Goal: Task Accomplishment & Management: Manage account settings

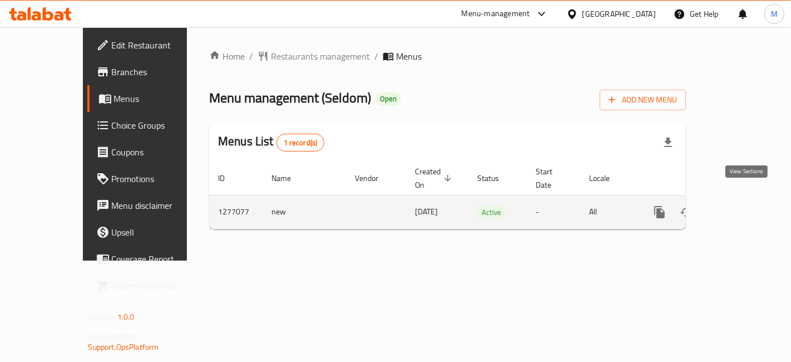
click at [753, 204] on link "enhanced table" at bounding box center [740, 212] width 27 height 27
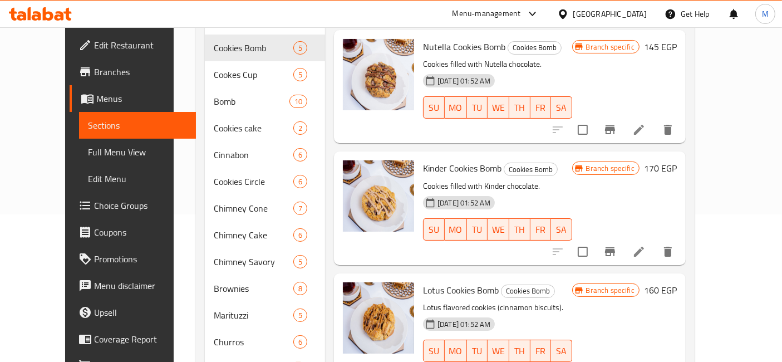
scroll to position [45, 0]
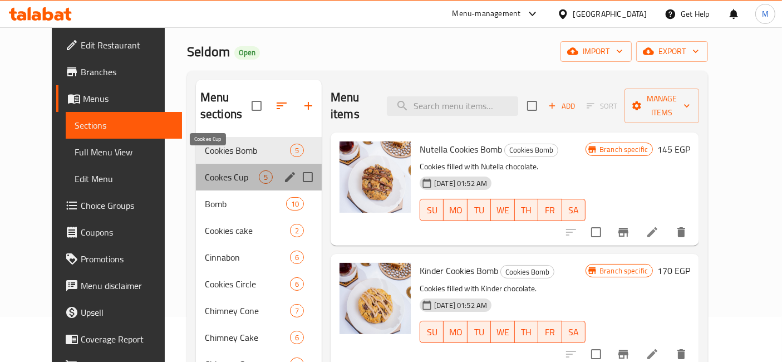
click at [221, 170] on span "Cookes Cup" at bounding box center [232, 176] width 54 height 13
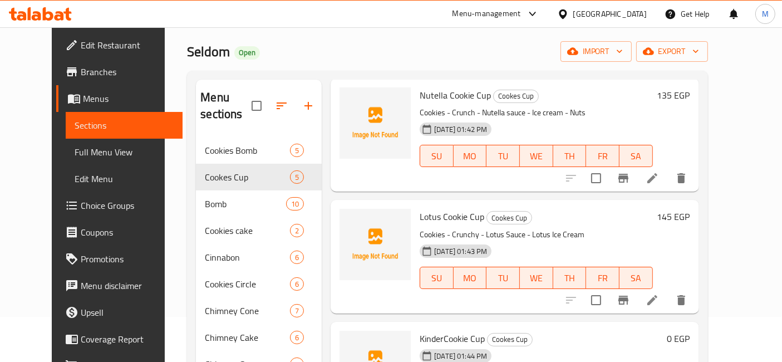
scroll to position [147, 0]
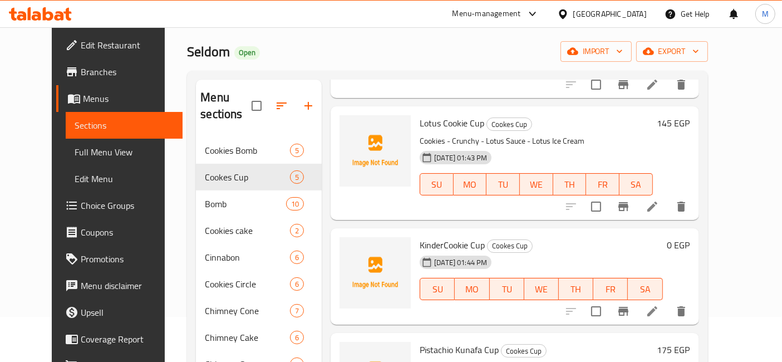
click at [690, 237] on h6 "0 EGP" at bounding box center [678, 245] width 23 height 16
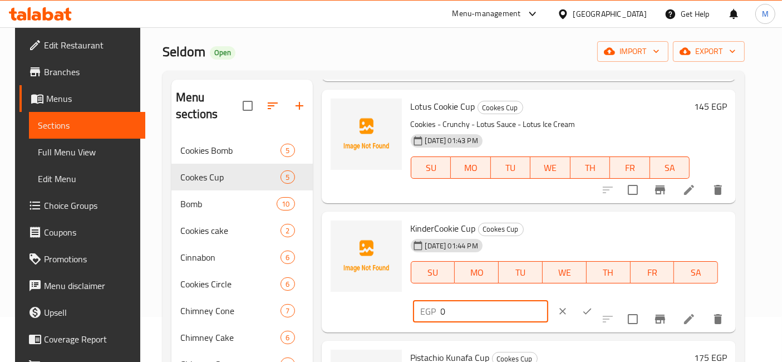
drag, startPoint x: 563, startPoint y: 228, endPoint x: 541, endPoint y: 218, distance: 24.2
click at [546, 221] on div "KinderCookie Cup Cookes Cup 12-08-2025 01:44 PM SU MO TU WE TH FR SA EGP 0 ​" at bounding box center [569, 272] width 326 height 112
type input "160"
click at [599, 299] on button "ok" at bounding box center [587, 311] width 24 height 24
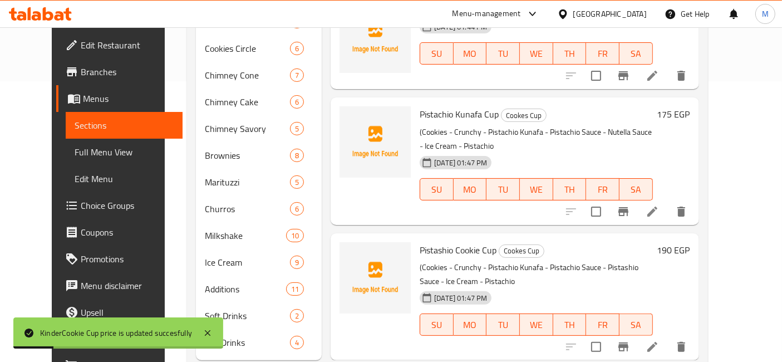
scroll to position [292, 0]
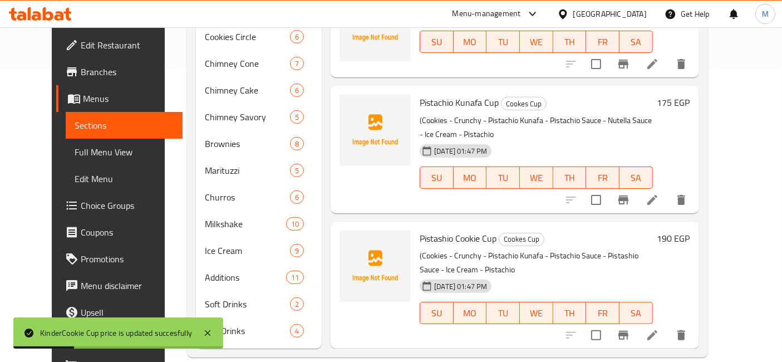
drag, startPoint x: 693, startPoint y: 233, endPoint x: 708, endPoint y: 221, distance: 18.6
click at [694, 227] on div "Pistashio Cookie Cup Cookes Cup (Cookies - Crunchy - Pistachio Kunafa - Pistach…" at bounding box center [554, 285] width 279 height 118
click at [690, 230] on h6 "190 EGP" at bounding box center [673, 238] width 33 height 16
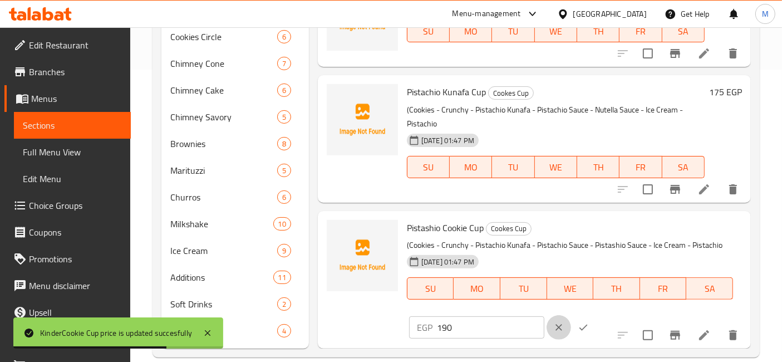
click at [564, 322] on icon "clear" at bounding box center [558, 327] width 11 height 11
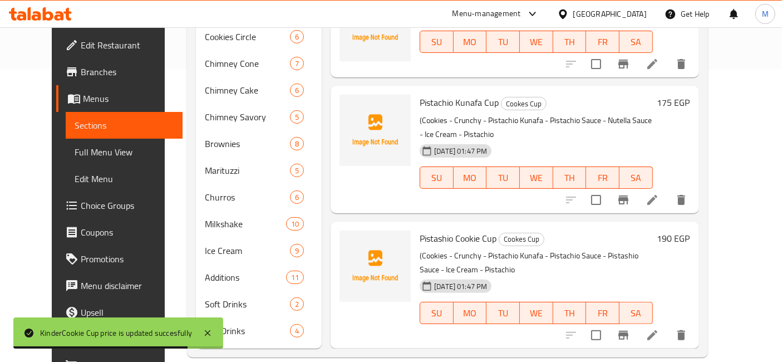
click at [690, 95] on h6 "175 EGP" at bounding box center [673, 103] width 33 height 16
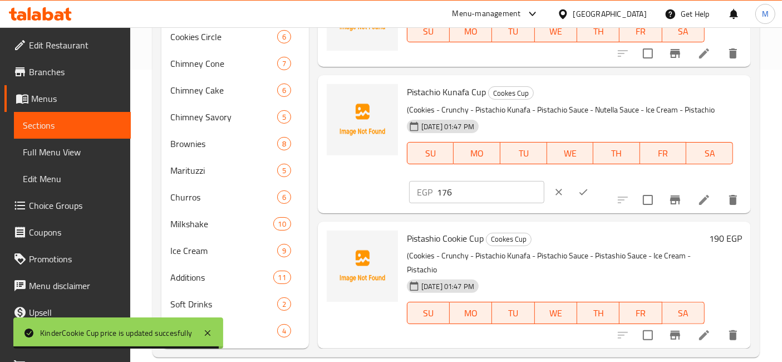
click at [544, 181] on input "176" at bounding box center [490, 192] width 107 height 22
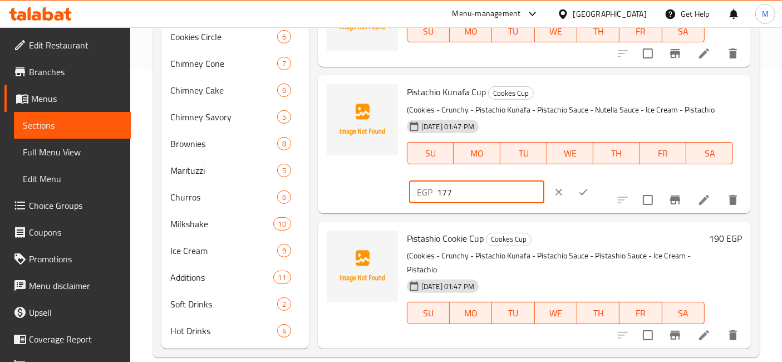
click at [544, 181] on input "177" at bounding box center [490, 192] width 107 height 22
click at [544, 181] on input "178" at bounding box center [490, 192] width 107 height 22
click at [544, 181] on input "179" at bounding box center [490, 192] width 107 height 22
type input "180"
click at [544, 181] on input "180" at bounding box center [490, 192] width 107 height 22
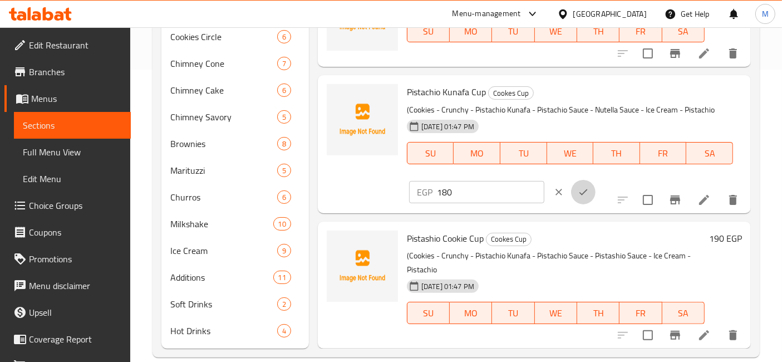
click at [589, 186] on icon "ok" at bounding box center [583, 191] width 11 height 11
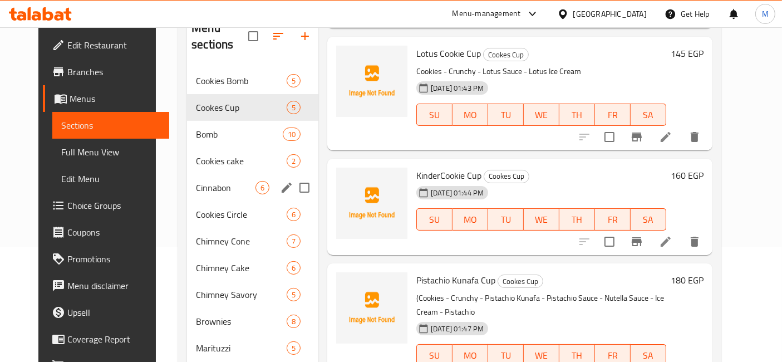
scroll to position [45, 0]
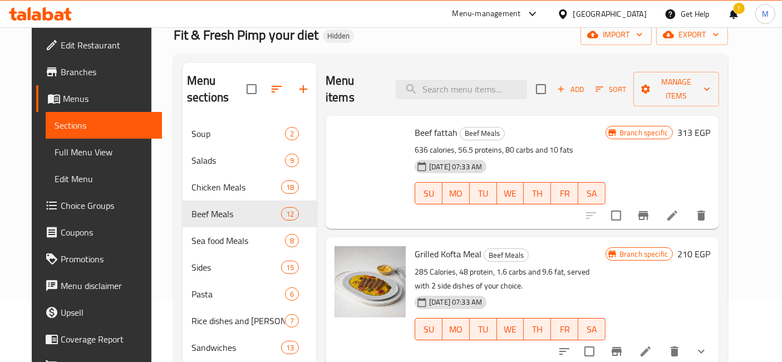
scroll to position [1, 0]
